Goal: Task Accomplishment & Management: Complete application form

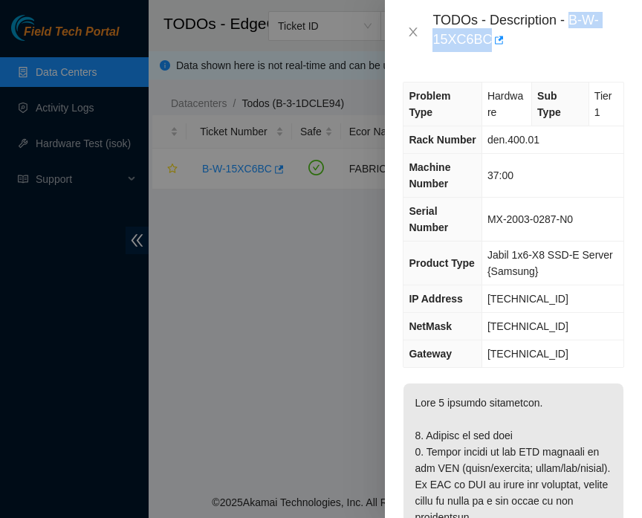
scroll to position [102, 0]
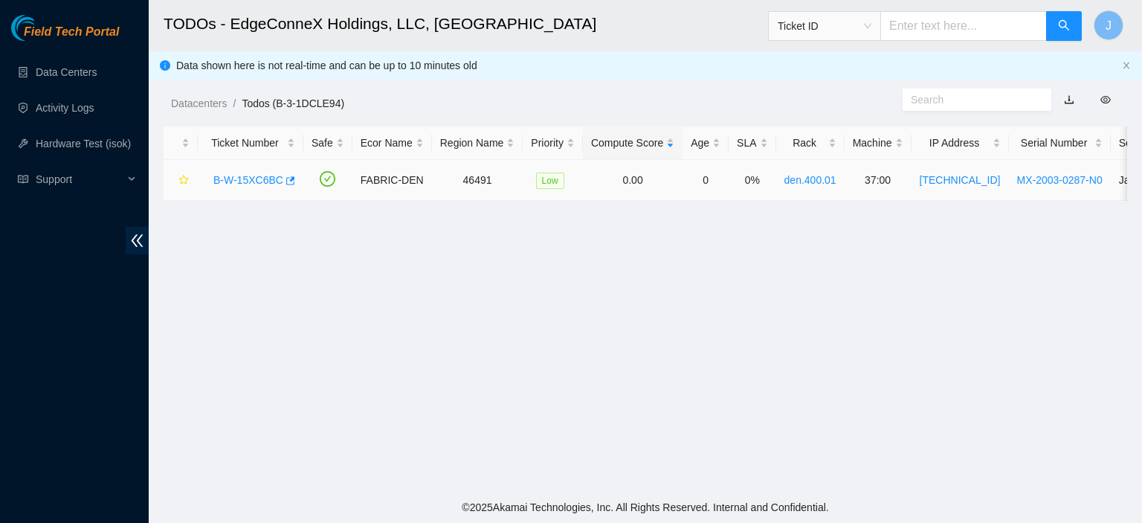
click at [218, 181] on link "B-W-15XC6BC" at bounding box center [248, 180] width 70 height 12
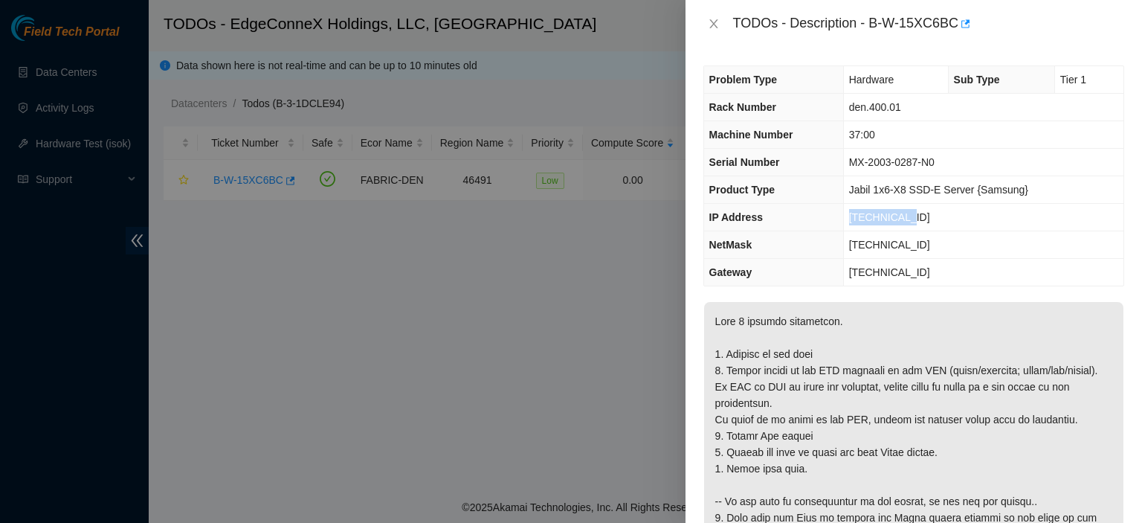
drag, startPoint x: 918, startPoint y: 222, endPoint x: 852, endPoint y: 224, distance: 66.2
click at [852, 224] on td "23.33.89.76" at bounding box center [983, 218] width 280 height 28
copy span "23.33.89.76"
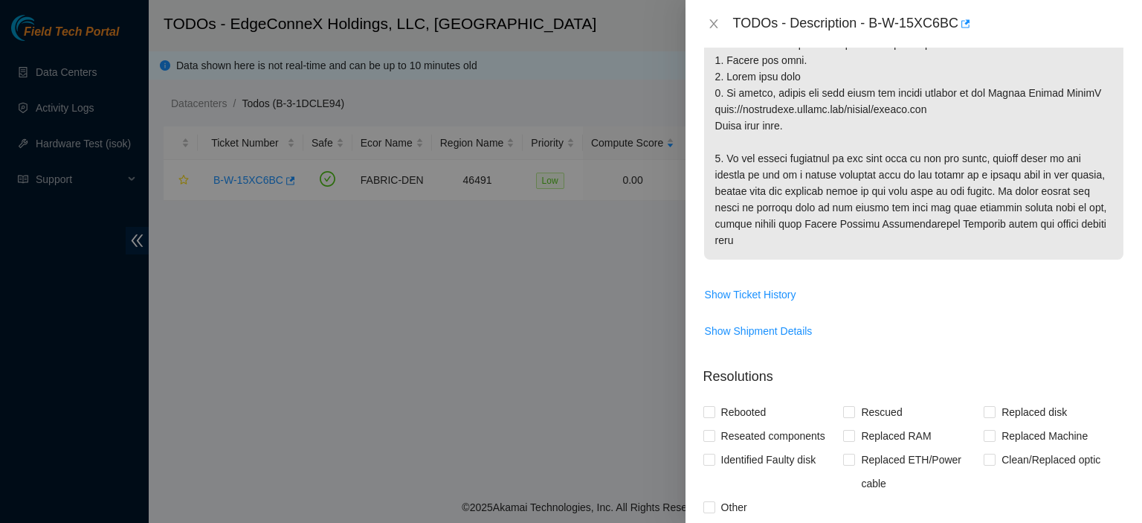
scroll to position [899, 0]
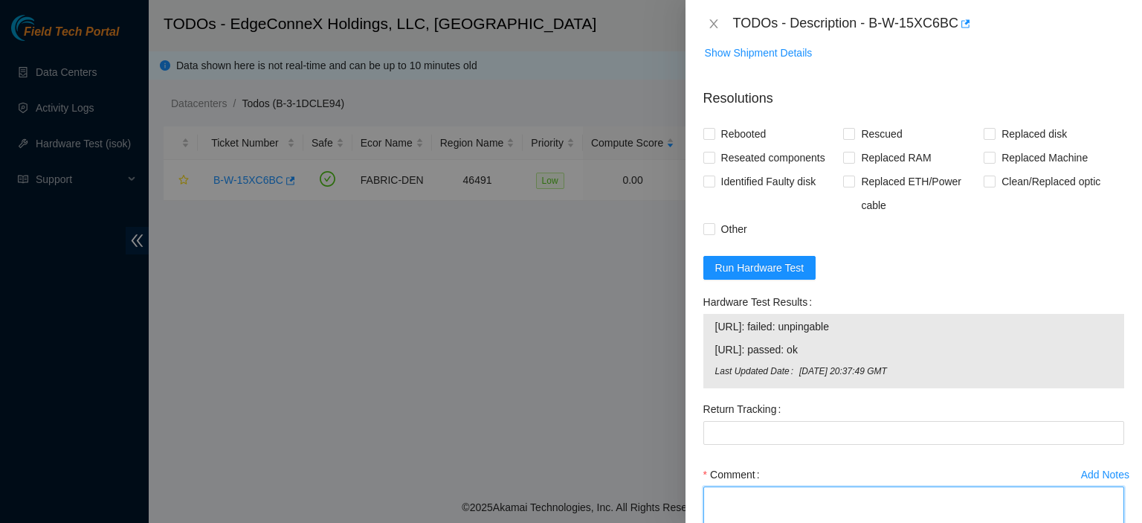
click at [769, 497] on textarea "Comment" at bounding box center [913, 514] width 421 height 56
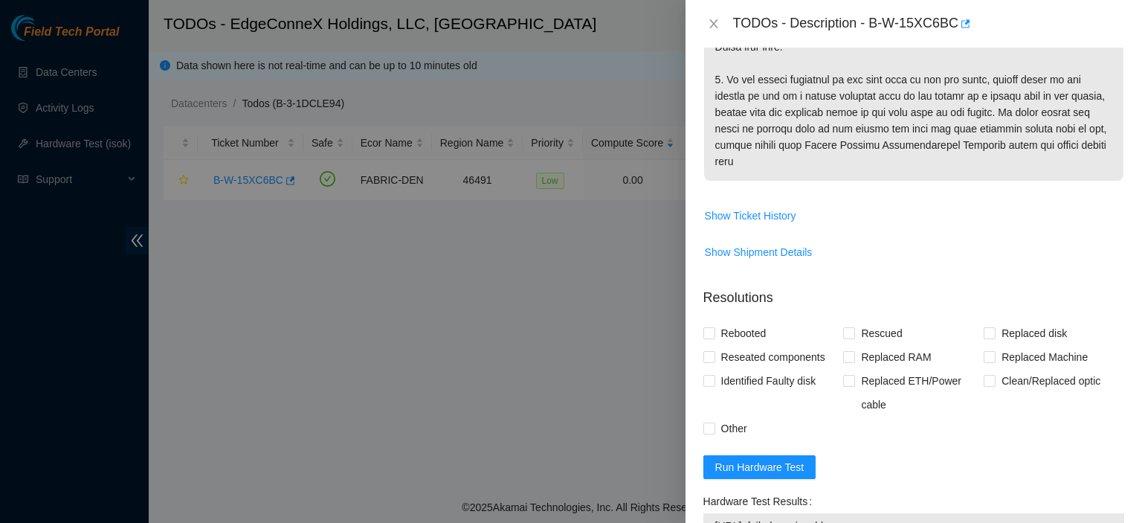
scroll to position [1003, 0]
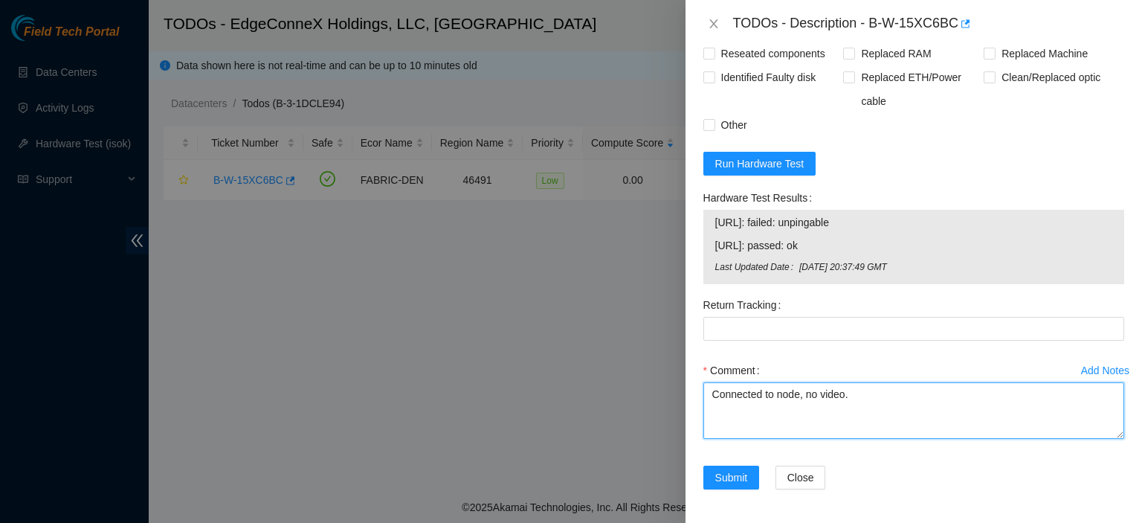
click at [865, 401] on textarea "Connected to node, no video." at bounding box center [913, 410] width 421 height 56
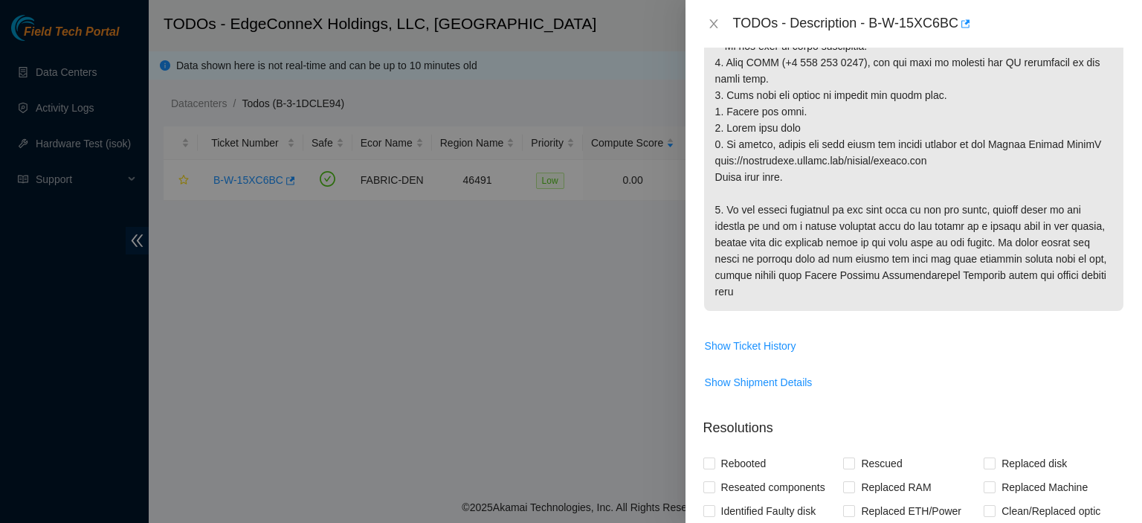
scroll to position [897, 0]
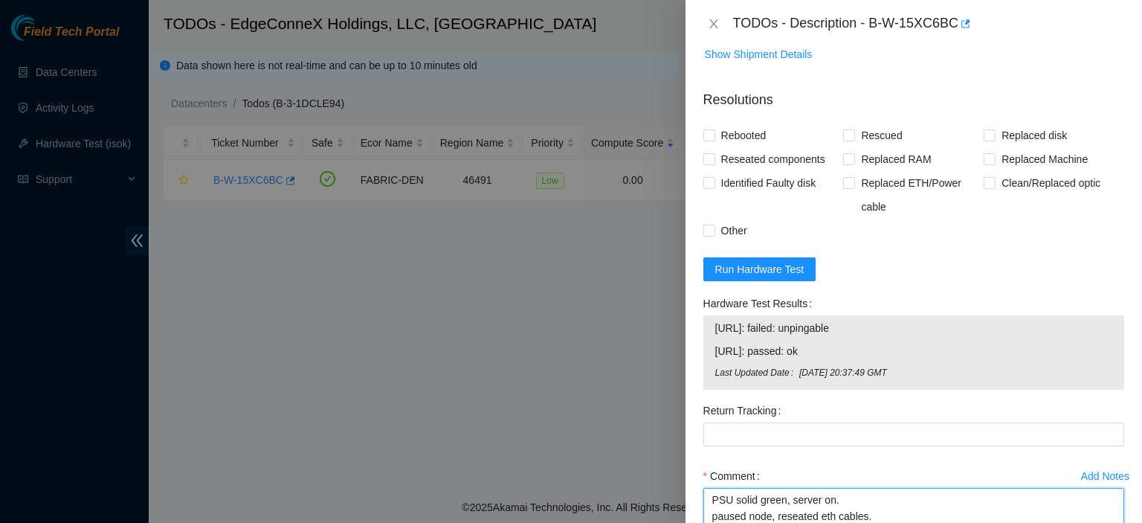
click at [877, 506] on textarea "Connected to node, no video. PSU solid green, server on. paused node, reseated …" at bounding box center [913, 516] width 421 height 56
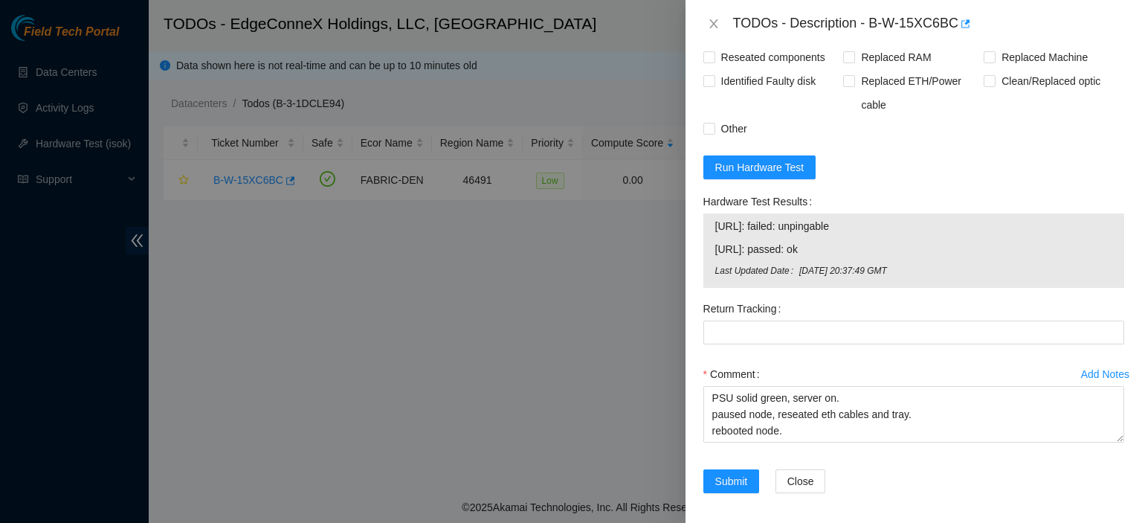
scroll to position [1003, 0]
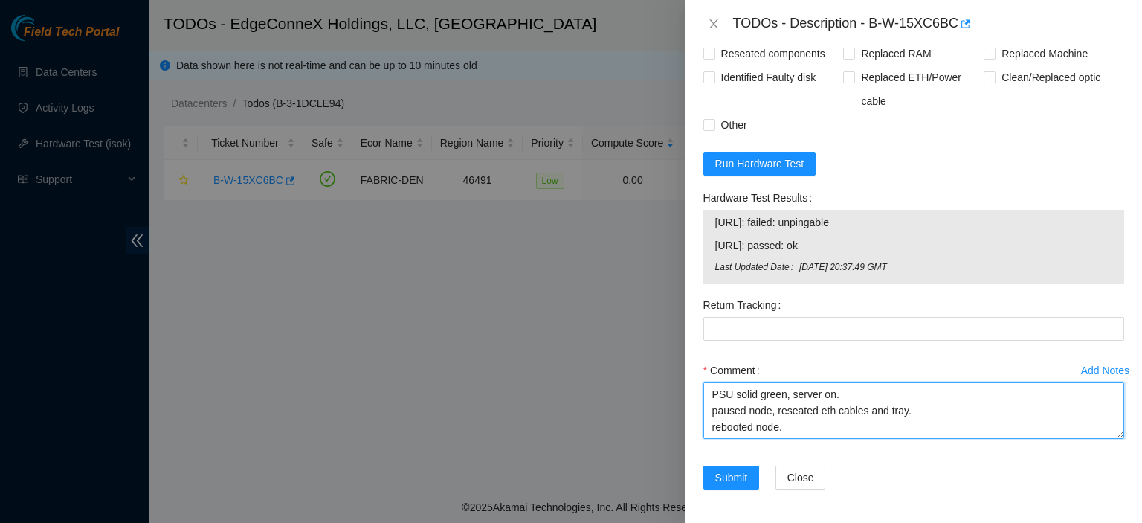
click at [792, 411] on textarea "Connected to node, no video. PSU solid green, server on. paused node, reseated …" at bounding box center [913, 410] width 421 height 56
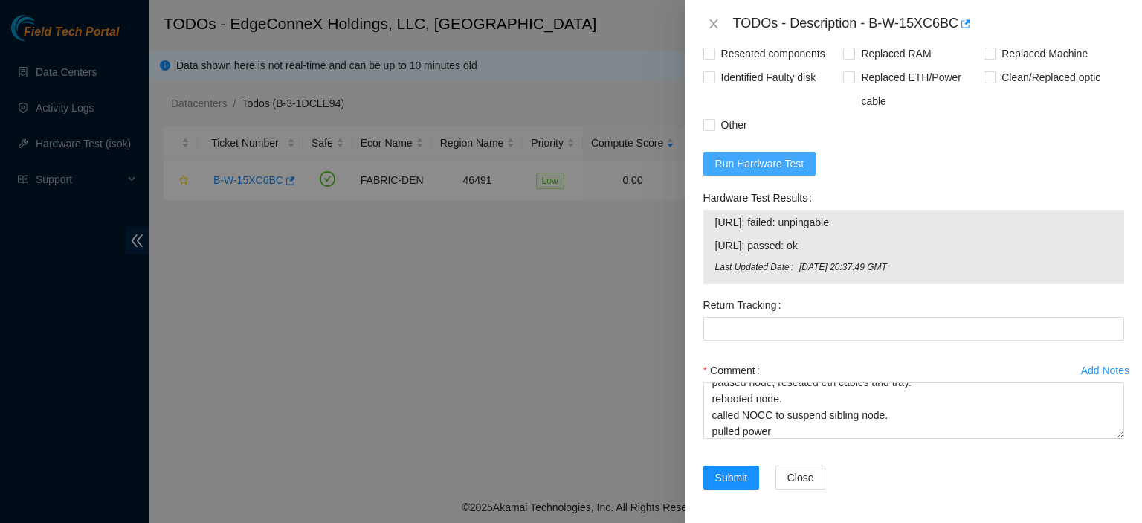
click at [758, 156] on span "Run Hardware Test" at bounding box center [759, 163] width 89 height 16
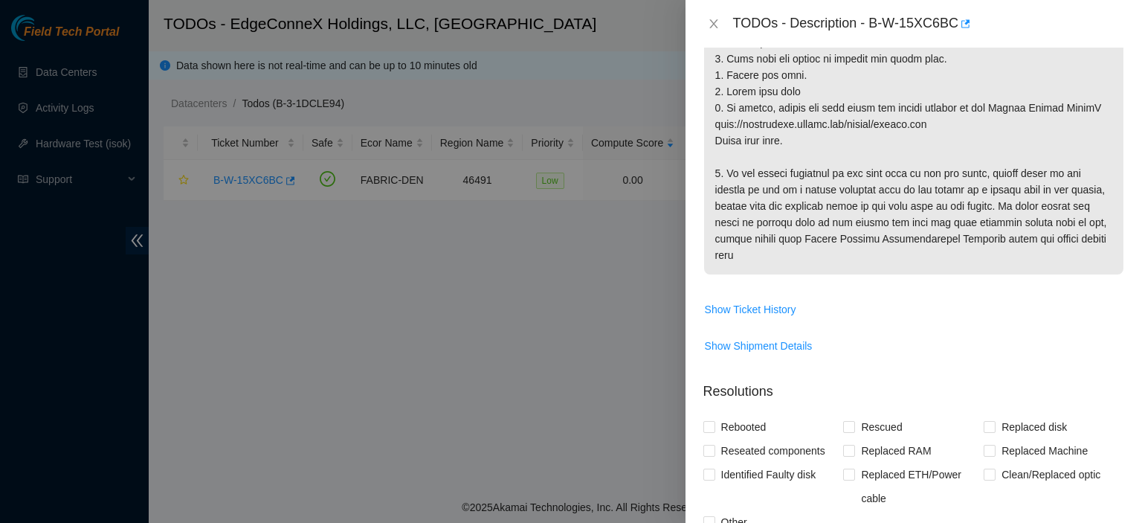
scroll to position [897, 0]
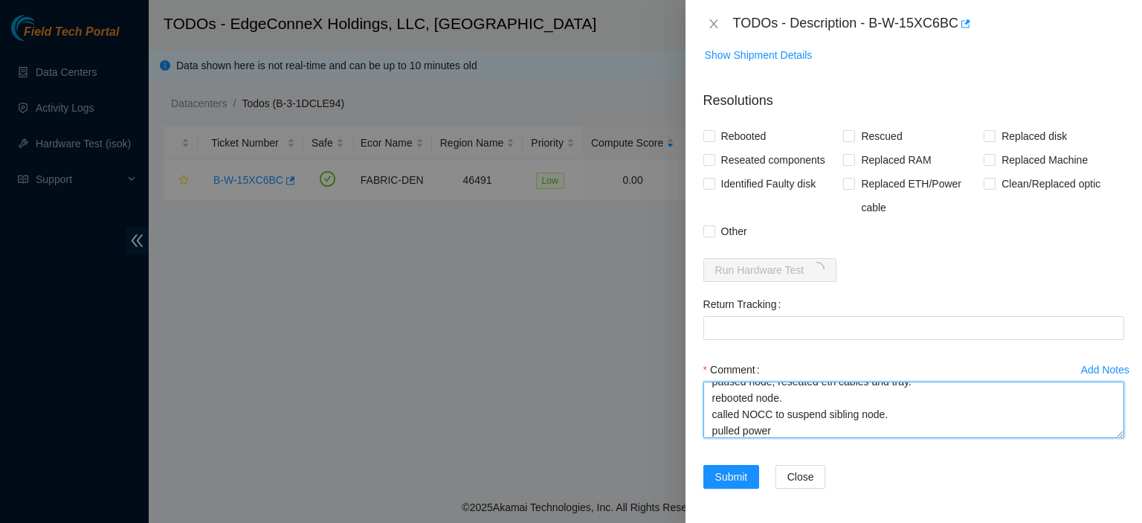
click at [783, 433] on textarea "Connected to node, no video. PSU solid green, server on. paused node, reseated …" at bounding box center [913, 409] width 421 height 56
type textarea "Connected to node, no video. PSU solid green, server on. paused node, reseated …"
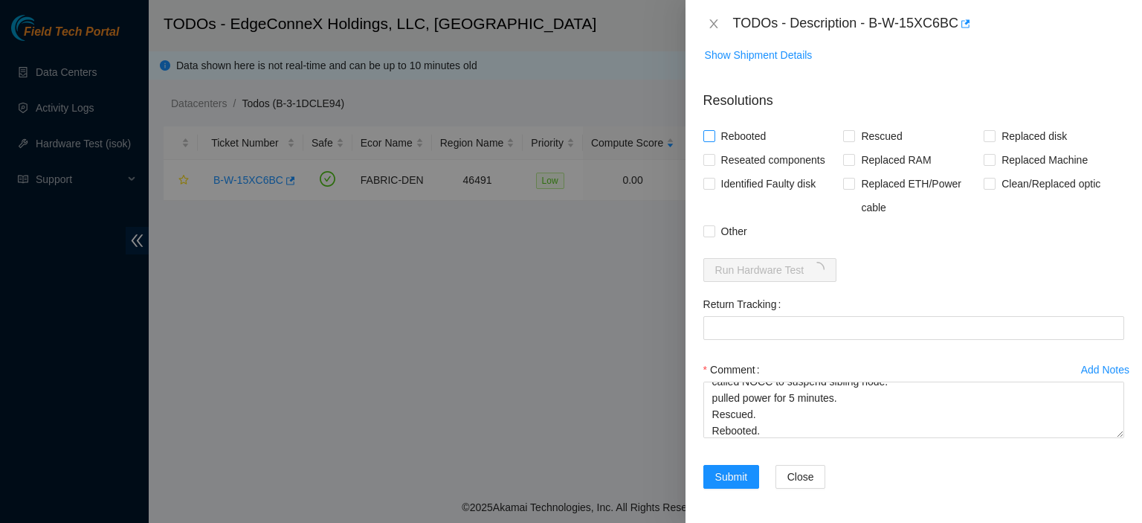
click at [711, 133] on input "Rebooted" at bounding box center [708, 135] width 10 height 10
checkbox input "true"
click at [855, 135] on span "Rescued" at bounding box center [881, 136] width 53 height 24
click at [853, 135] on input "Rescued" at bounding box center [848, 135] width 10 height 10
checkbox input "true"
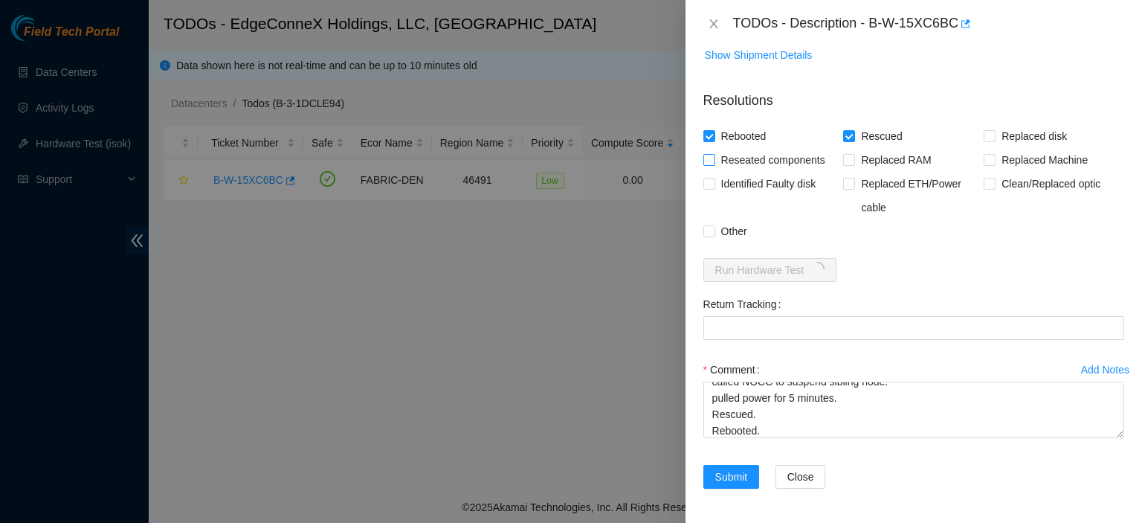
click at [713, 160] on span at bounding box center [709, 160] width 12 height 12
click at [713, 160] on input "Reseated components" at bounding box center [708, 159] width 10 height 10
checkbox input "true"
click at [712, 229] on input "Other" at bounding box center [708, 230] width 10 height 10
checkbox input "true"
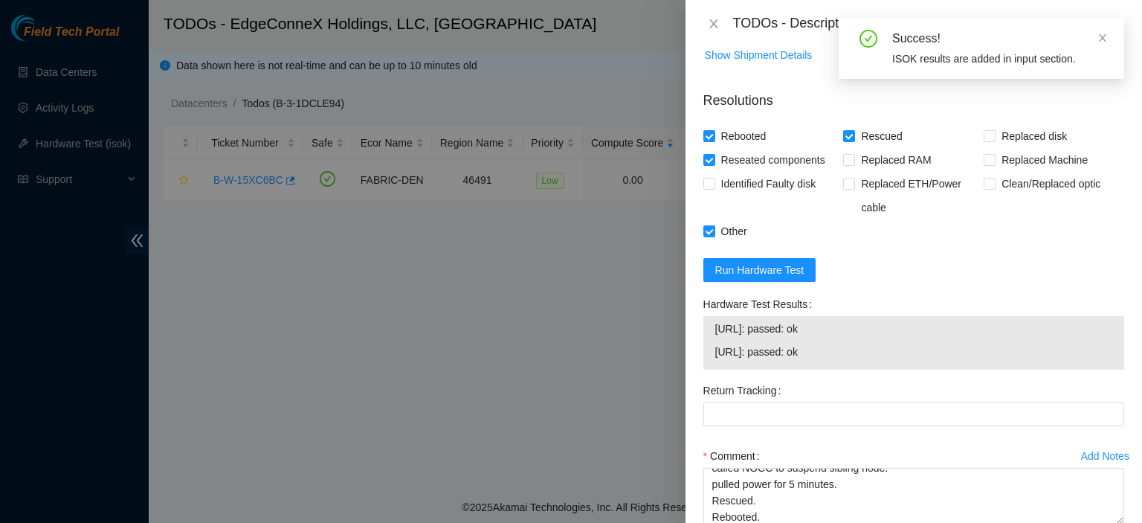
scroll to position [983, 0]
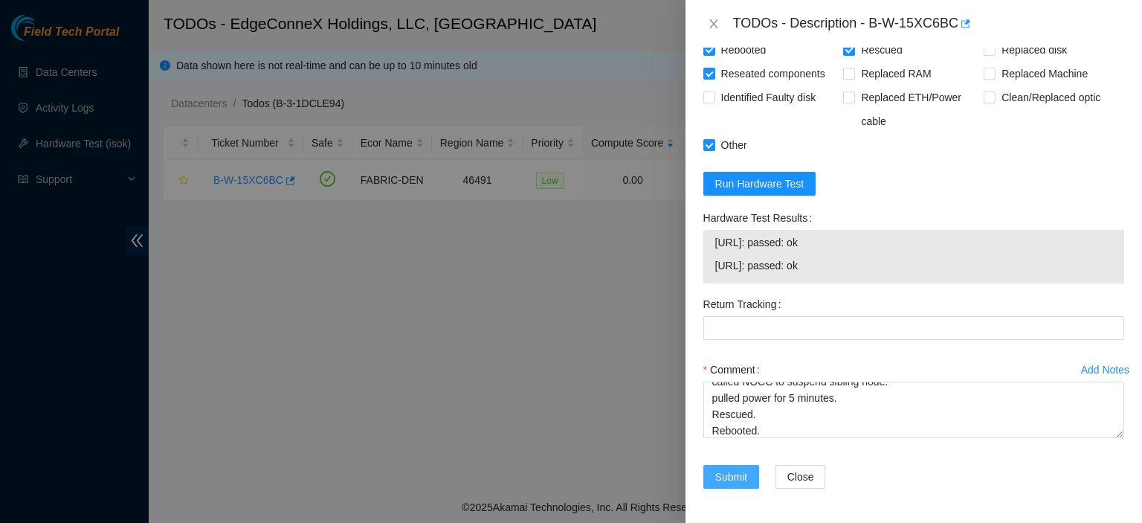
click at [722, 468] on span "Submit" at bounding box center [731, 476] width 33 height 16
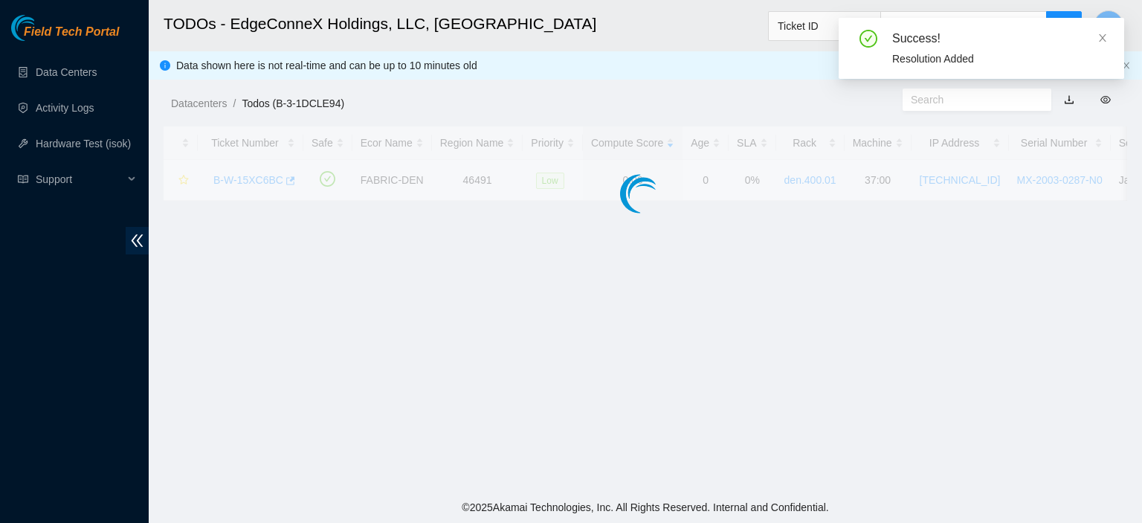
scroll to position [402, 0]
